Goal: Task Accomplishment & Management: Use online tool/utility

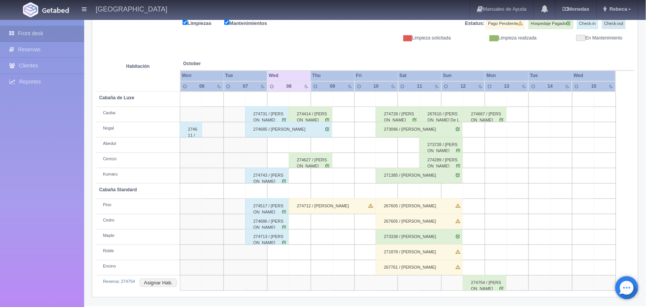
scroll to position [102, 0]
click at [491, 289] on div "274754 / [PERSON_NAME]" at bounding box center [484, 282] width 43 height 15
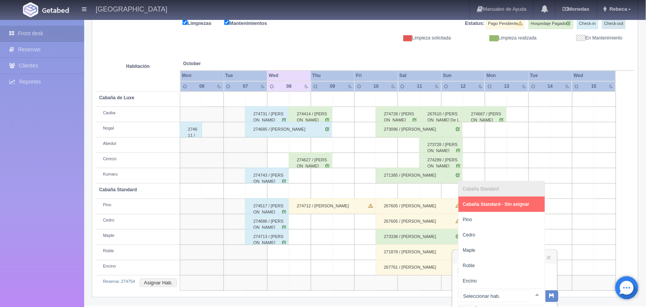
click at [530, 294] on div at bounding box center [537, 294] width 15 height 11
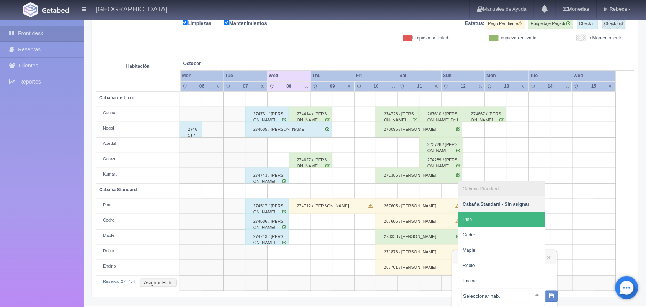
click at [509, 225] on span "Pino" at bounding box center [502, 219] width 87 height 15
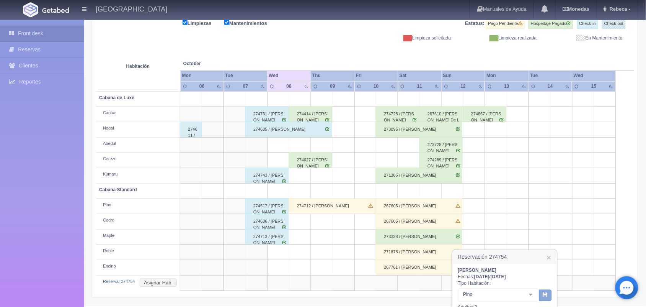
click at [546, 294] on icon "button" at bounding box center [545, 294] width 5 height 5
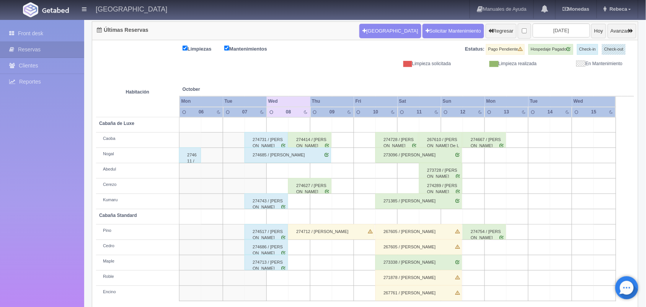
scroll to position [87, 0]
